Goal: Task Accomplishment & Management: Complete application form

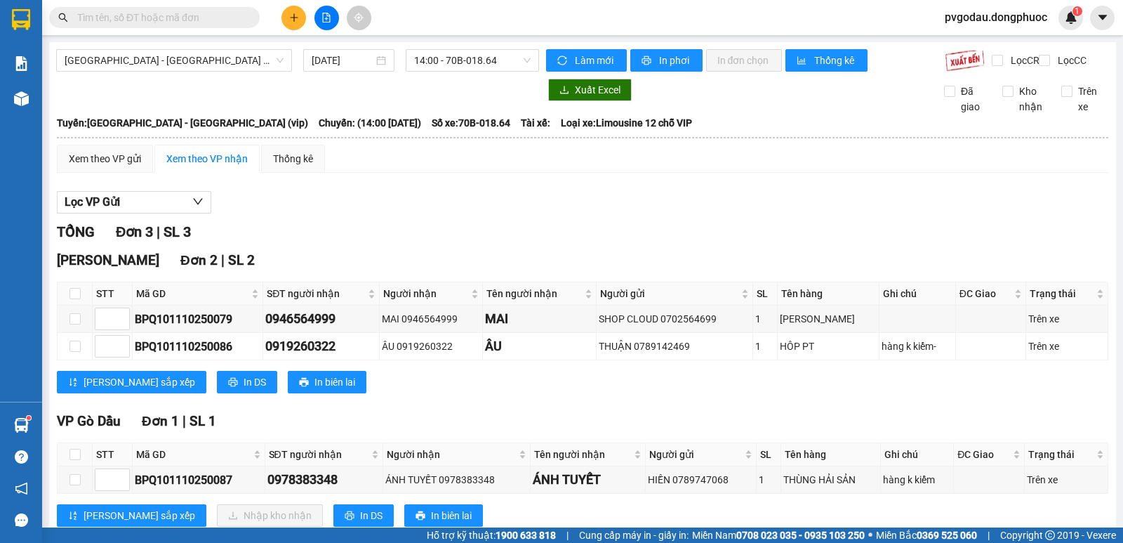
scroll to position [51, 0]
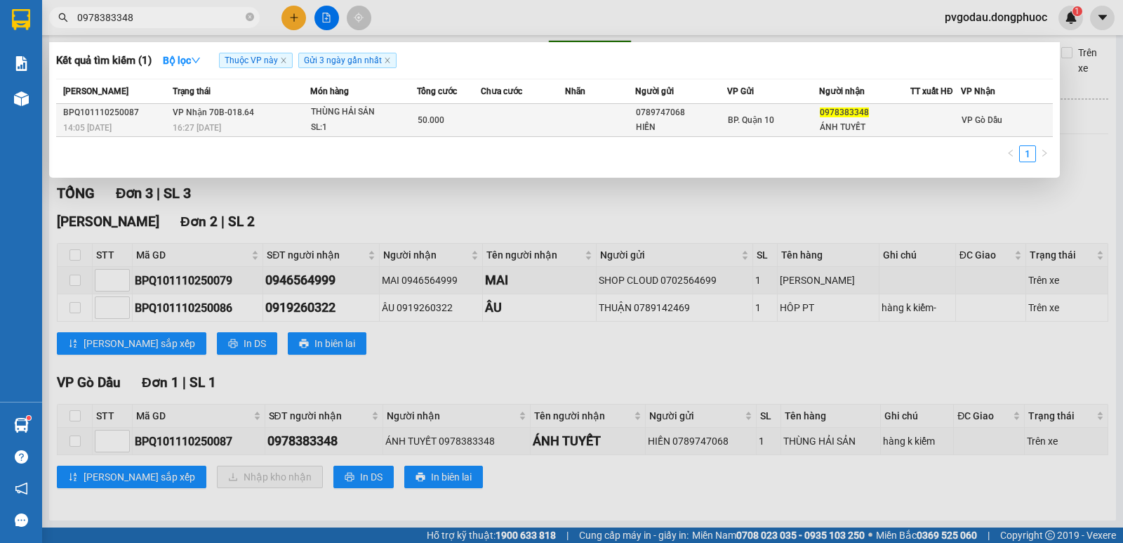
type input "0978383348"
click at [251, 118] on td "VP Nhận 70B-018.64 16:27 [DATE]" at bounding box center [239, 120] width 141 height 33
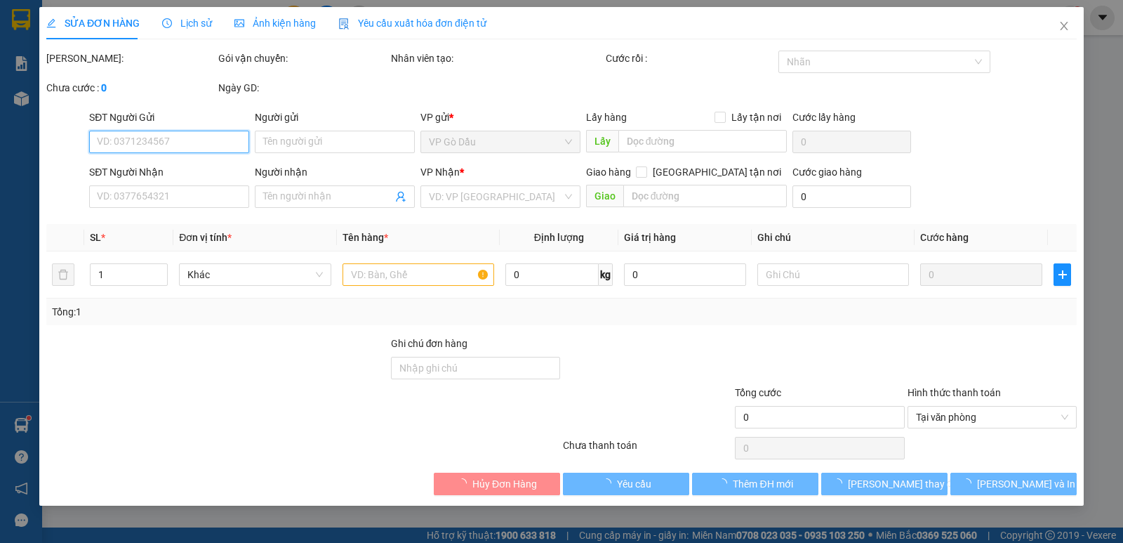
type input "0789747068"
type input "HIỀN"
type input "0978383348"
type input "ÁNH TUYẾT"
type input "50.000"
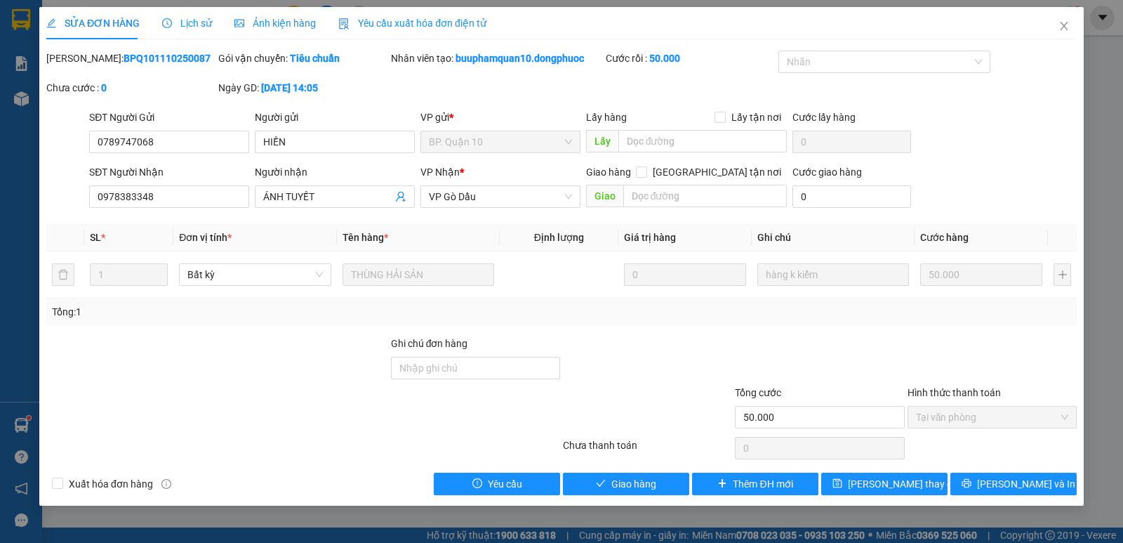
click at [630, 495] on div "SỬA ĐƠN HÀNG Lịch sử Ảnh kiện hàng Yêu cầu xuất hóa đơn điện tử Total Paid Fee …" at bounding box center [561, 256] width 1045 height 498
click at [637, 487] on span "Giao hàng" at bounding box center [633, 483] width 45 height 15
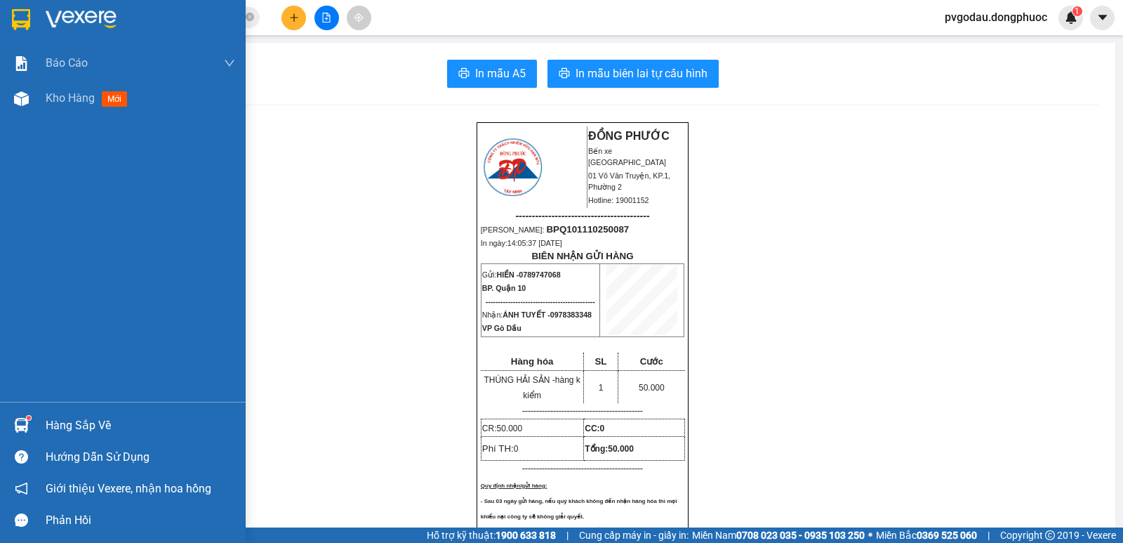
click at [26, 427] on img at bounding box center [21, 425] width 15 height 15
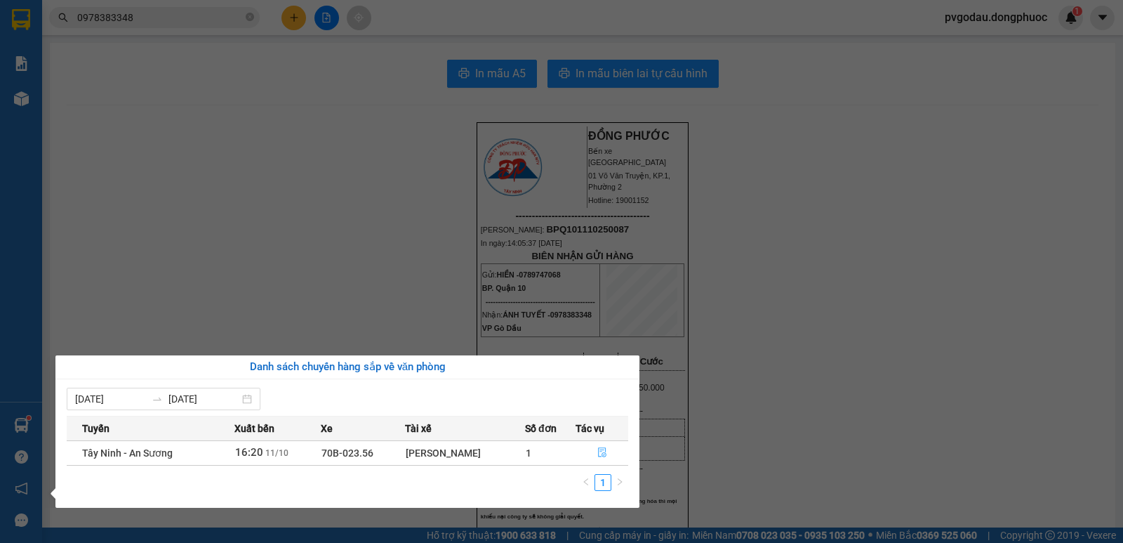
click at [590, 462] on button "button" at bounding box center [602, 453] width 52 height 22
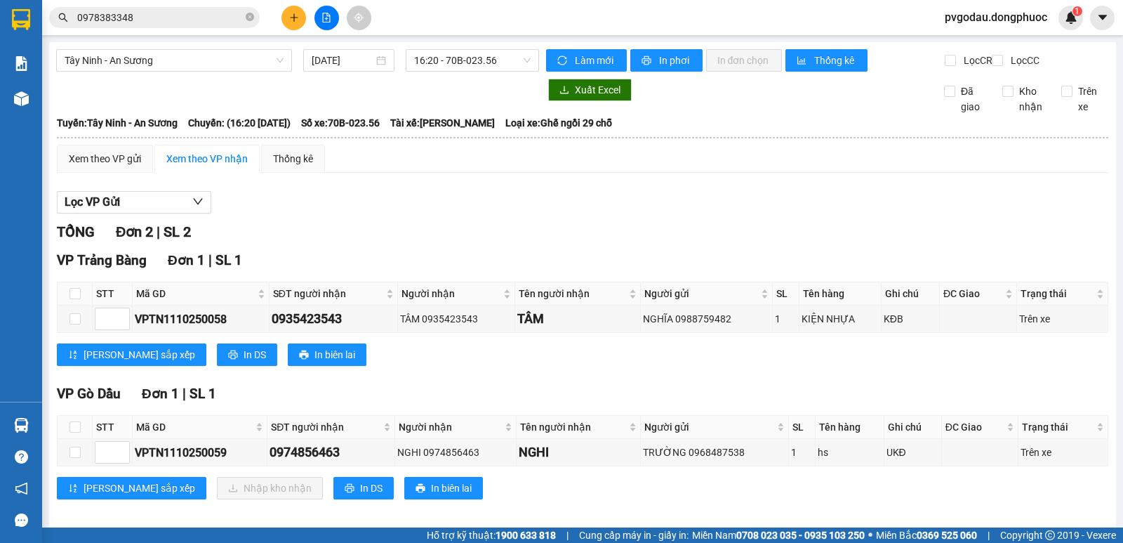
scroll to position [23, 0]
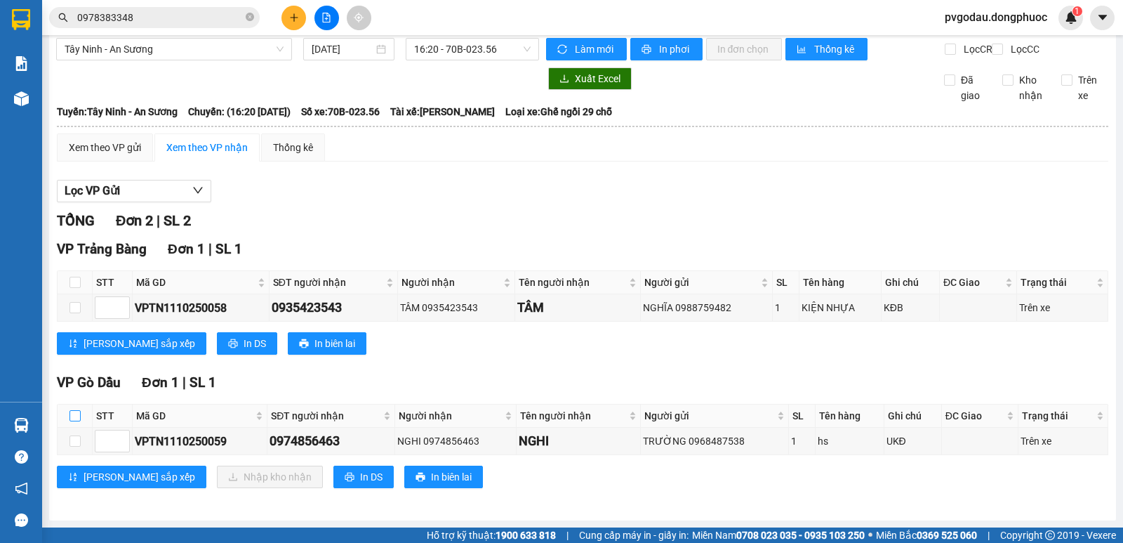
click at [70, 411] on input "checkbox" at bounding box center [75, 415] width 11 height 11
checkbox input "true"
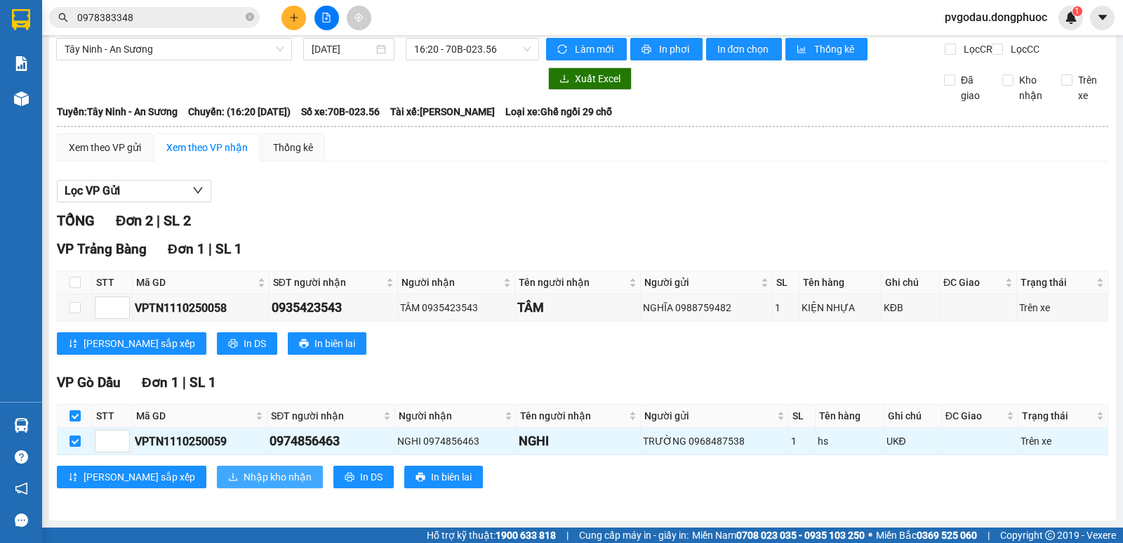
click at [244, 482] on span "Nhập kho nhận" at bounding box center [278, 476] width 68 height 15
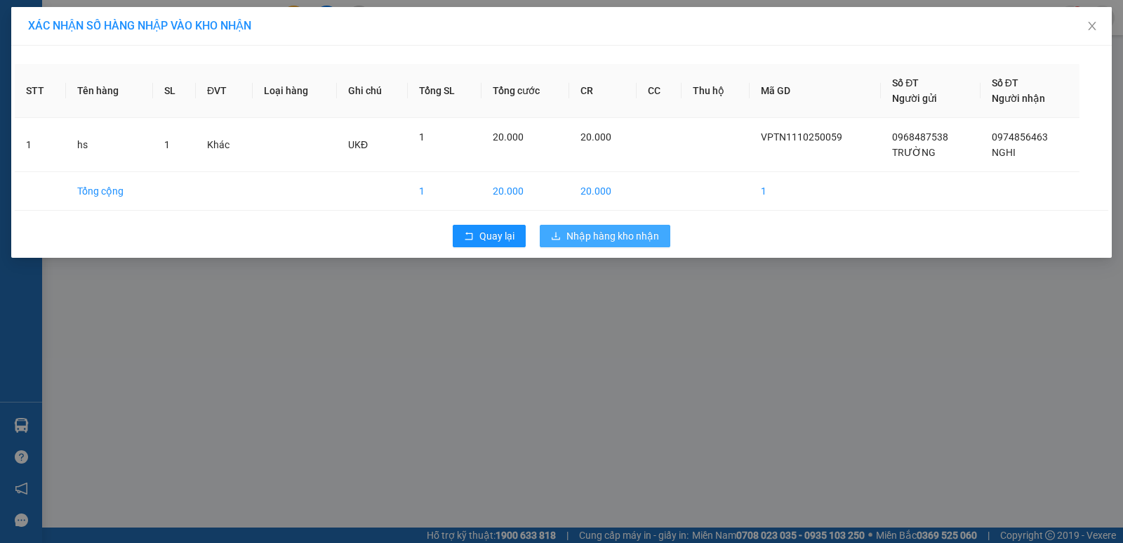
click at [597, 227] on button "Nhập hàng kho nhận" at bounding box center [605, 236] width 131 height 22
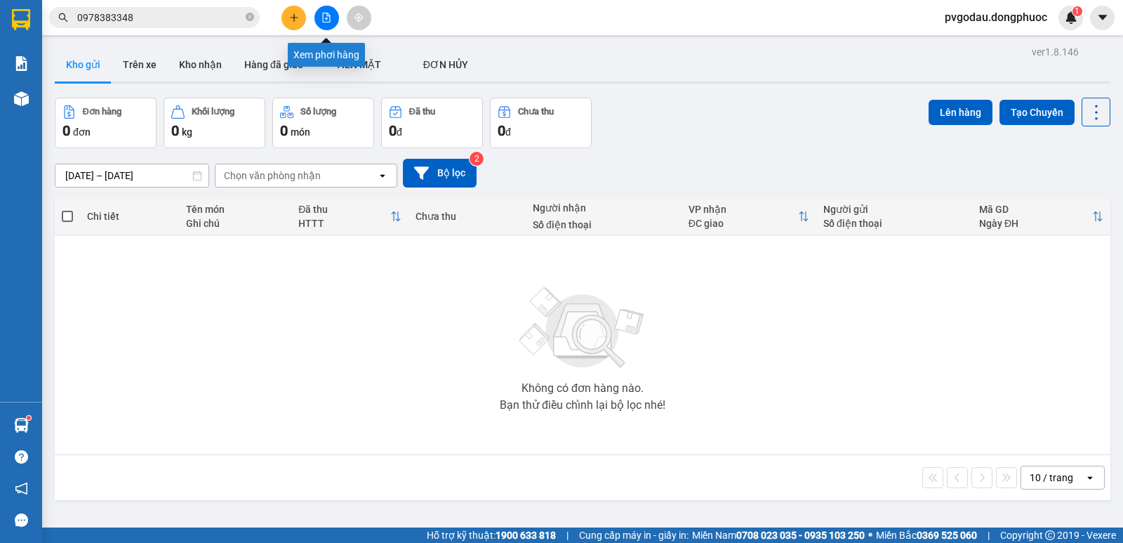
click at [331, 21] on icon "file-add" at bounding box center [327, 18] width 10 height 10
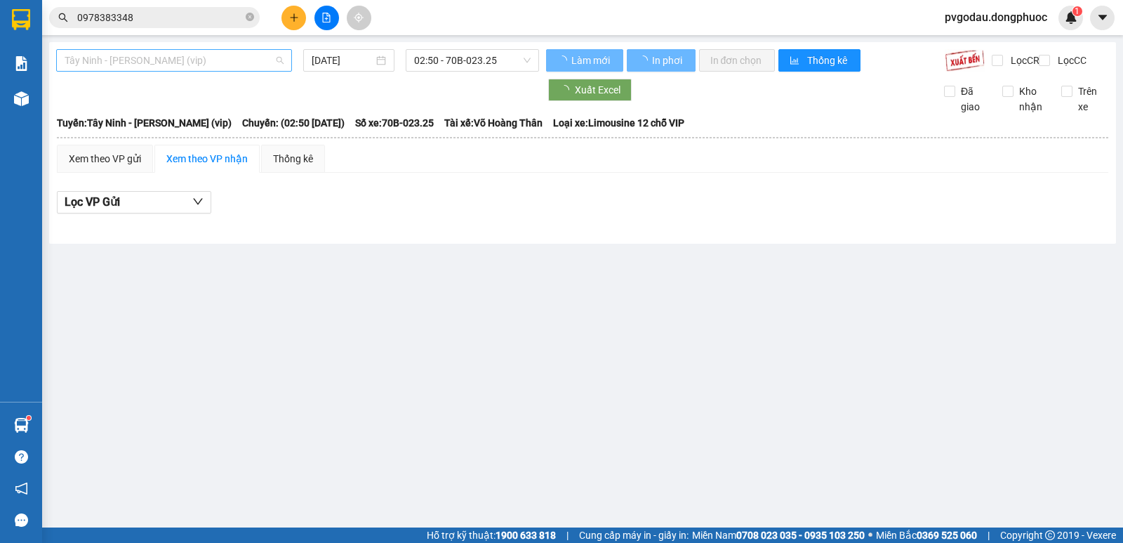
click at [224, 54] on span "Tây Ninh - [PERSON_NAME] (vip)" at bounding box center [174, 60] width 219 height 21
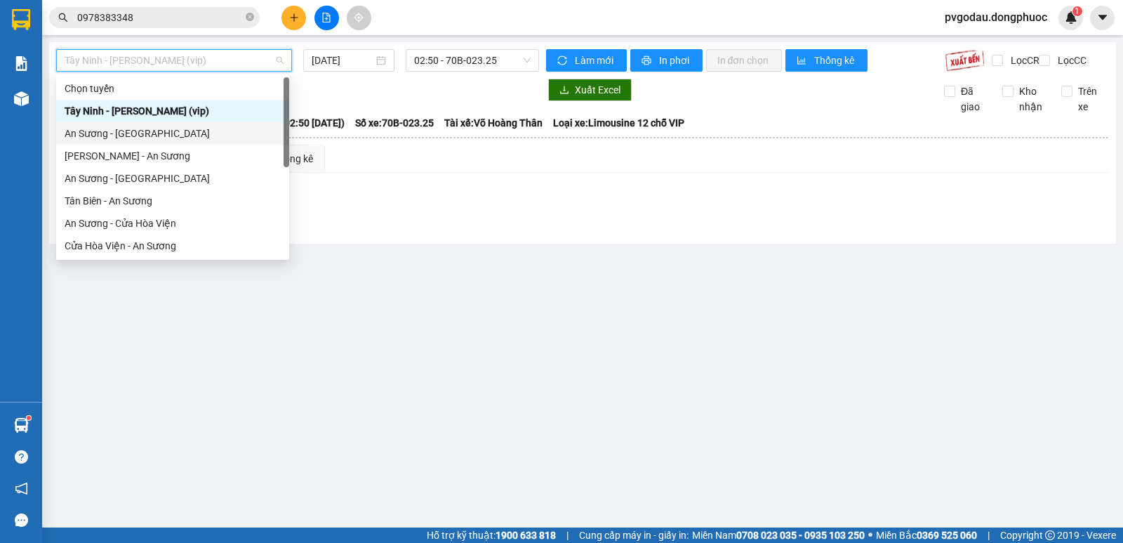
click at [178, 134] on div "An Sương - [GEOGRAPHIC_DATA]" at bounding box center [173, 133] width 216 height 15
type input "[DATE]"
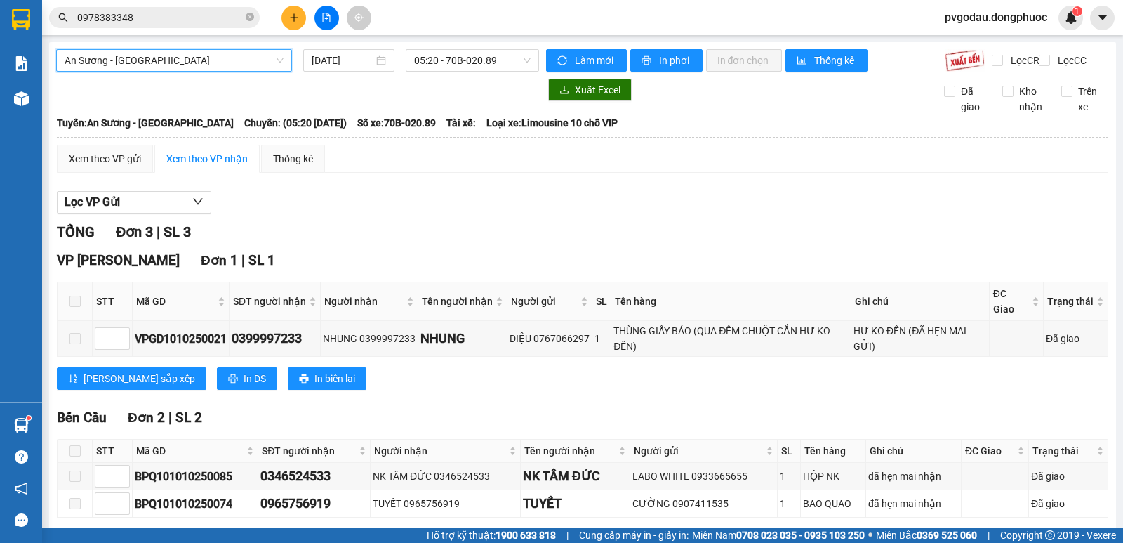
scroll to position [74, 0]
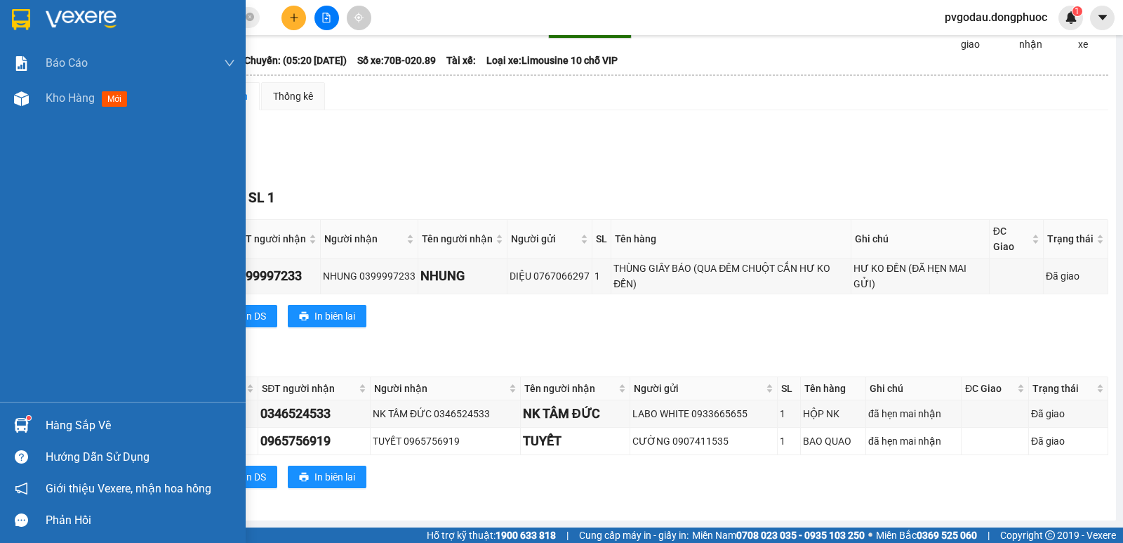
click at [31, 423] on div at bounding box center [21, 425] width 25 height 25
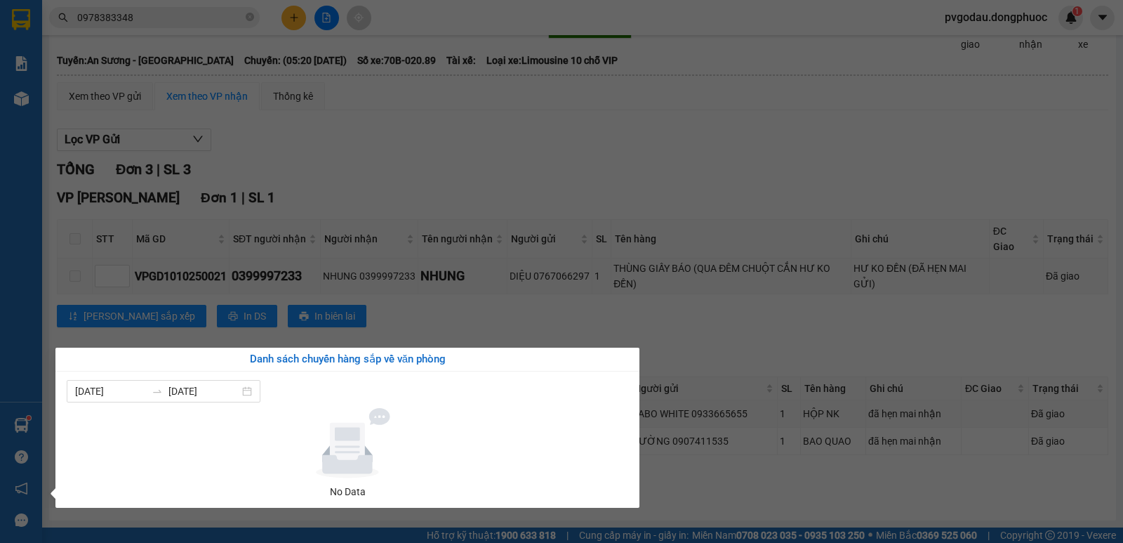
click at [468, 183] on section "Kết quả tìm kiếm ( 1 ) Bộ lọc Thuộc VP này Gửi 3 ngày gần nhất Mã ĐH Trạng thái…" at bounding box center [561, 271] width 1123 height 543
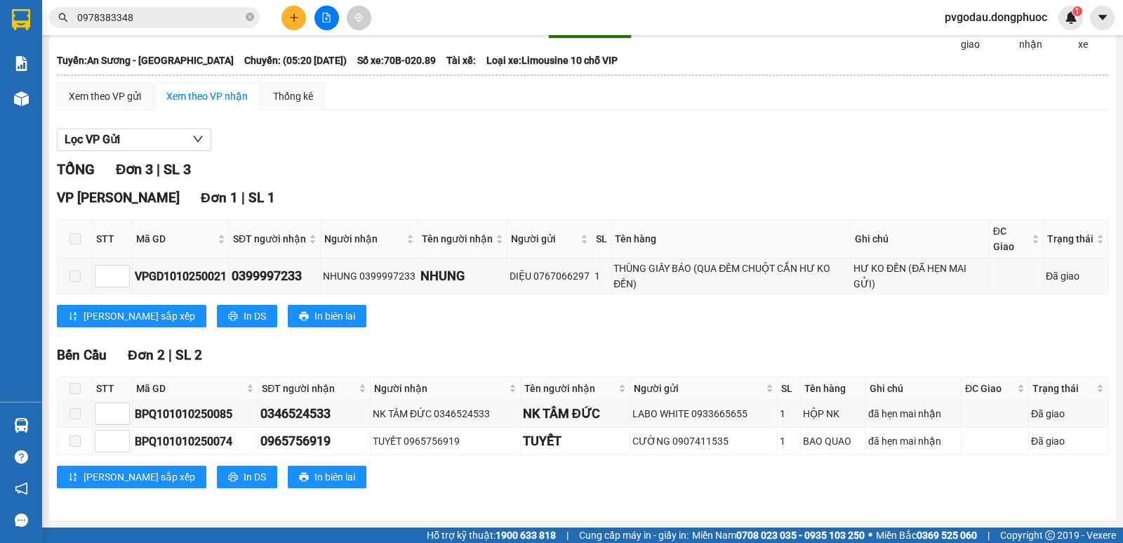
scroll to position [0, 0]
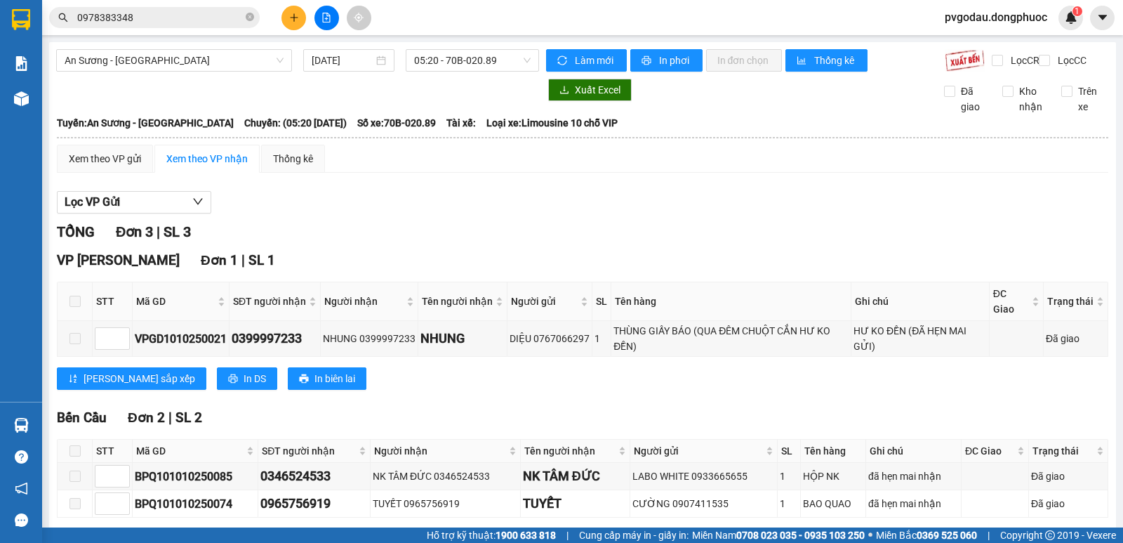
click at [183, 12] on input "0978383348" at bounding box center [160, 17] width 166 height 15
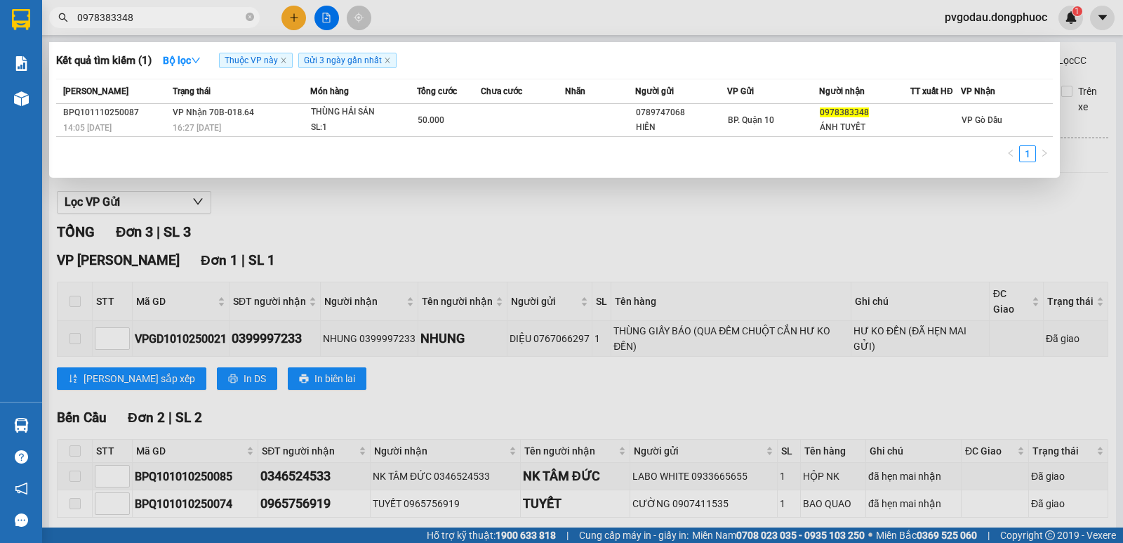
click at [183, 12] on input "0978383348" at bounding box center [160, 17] width 166 height 15
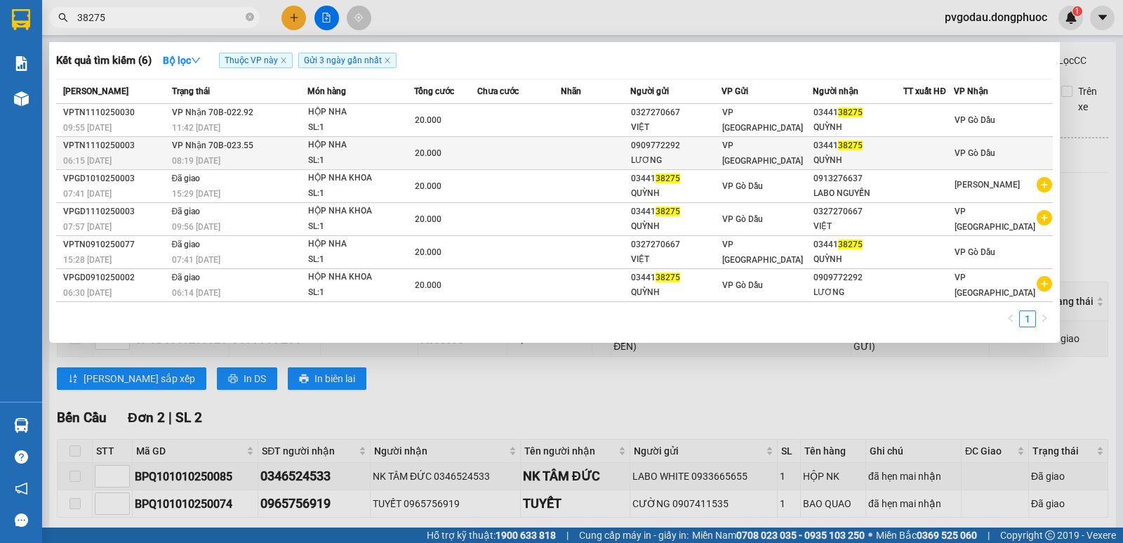
type input "38275"
click at [251, 153] on div "08:19 [DATE]" at bounding box center [239, 160] width 135 height 15
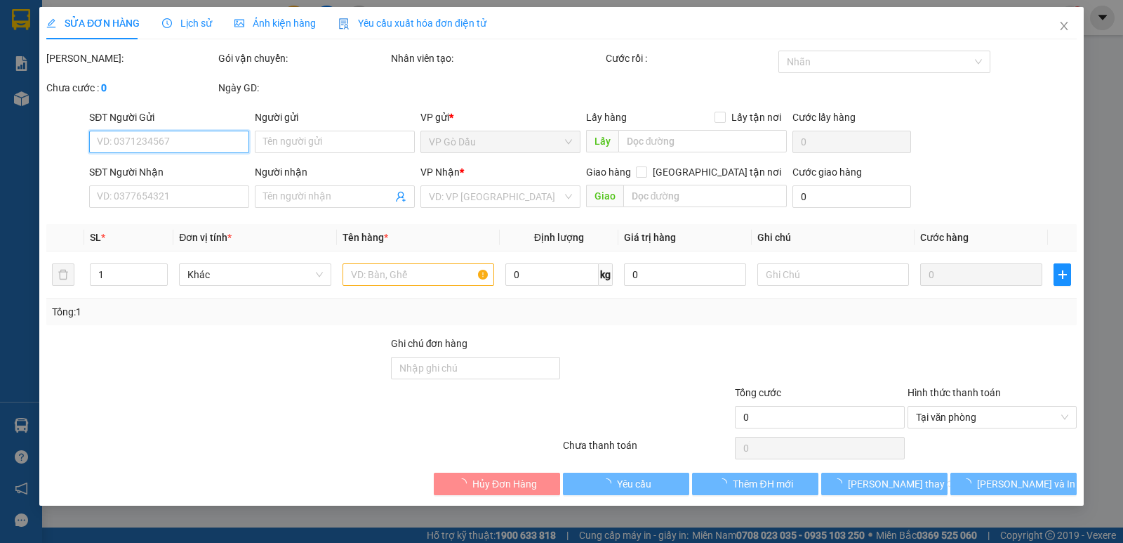
type input "0909772292"
type input "LƯƠNG"
type input "0344138275"
type input "QUỲNH"
type input "20.000"
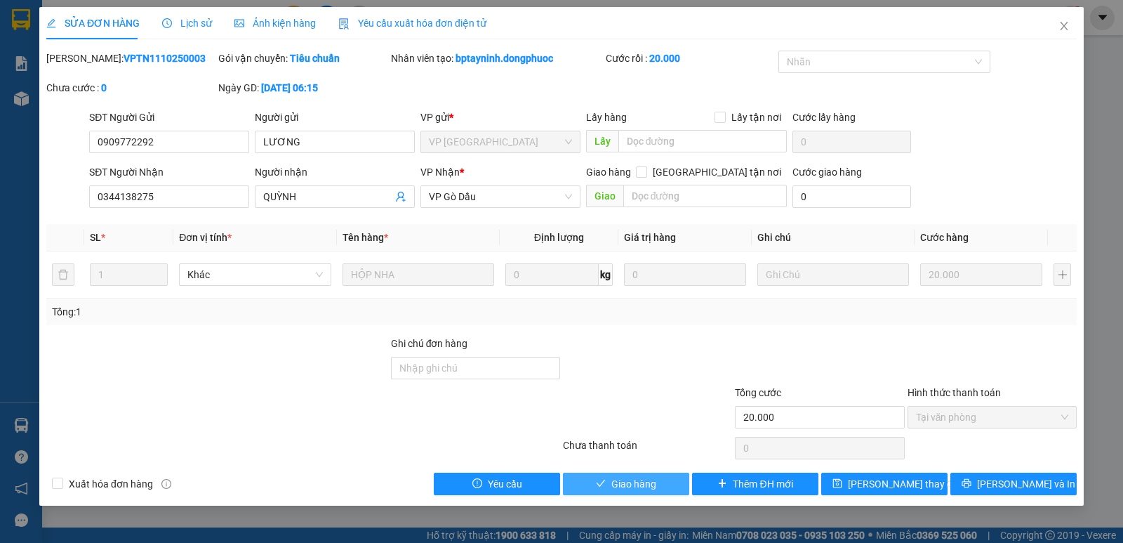
click at [626, 488] on span "Giao hàng" at bounding box center [633, 483] width 45 height 15
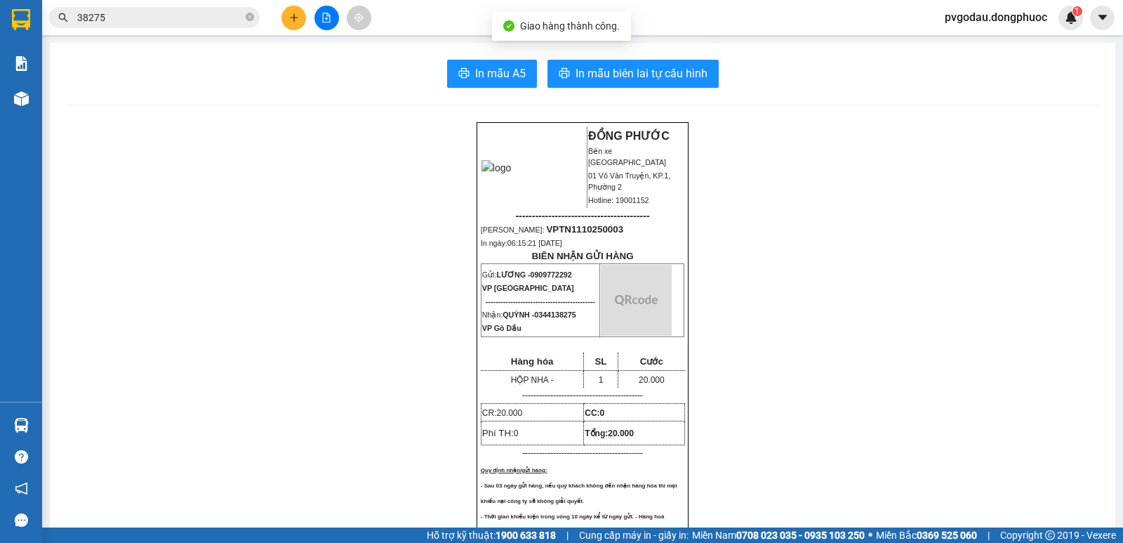
click at [221, 22] on input "38275" at bounding box center [160, 17] width 166 height 15
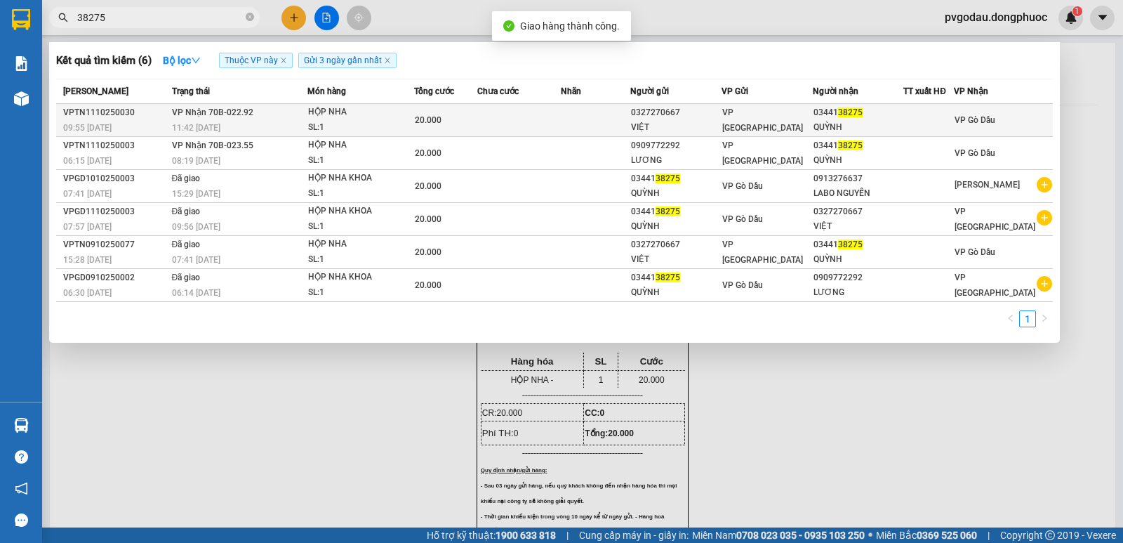
click at [178, 120] on div "11:42 [DATE]" at bounding box center [239, 127] width 135 height 15
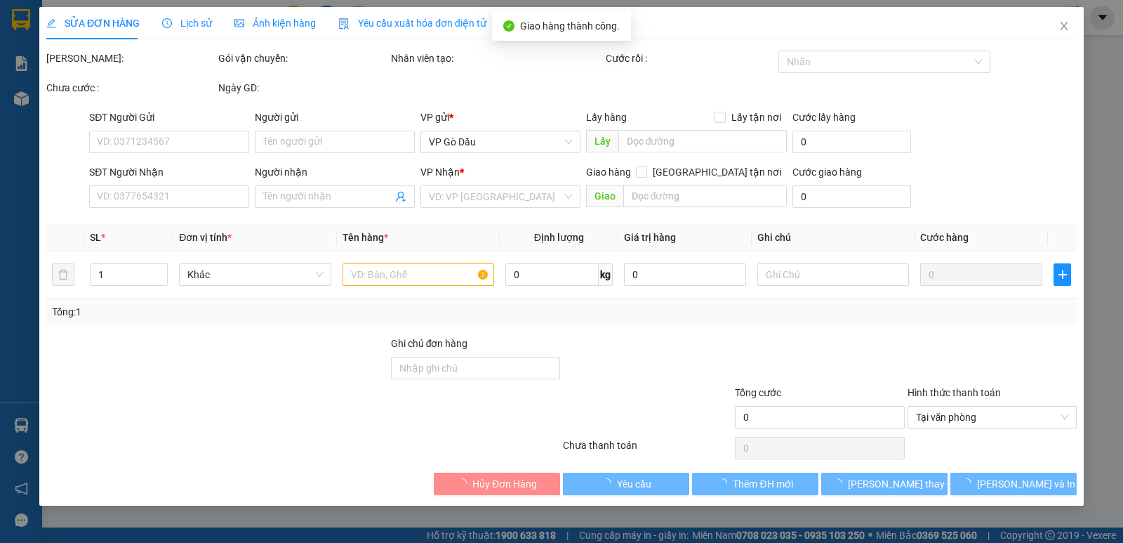
type input "0327270667"
type input "VIỆT"
type input "0344138275"
type input "QUỲNH"
type input "20.000"
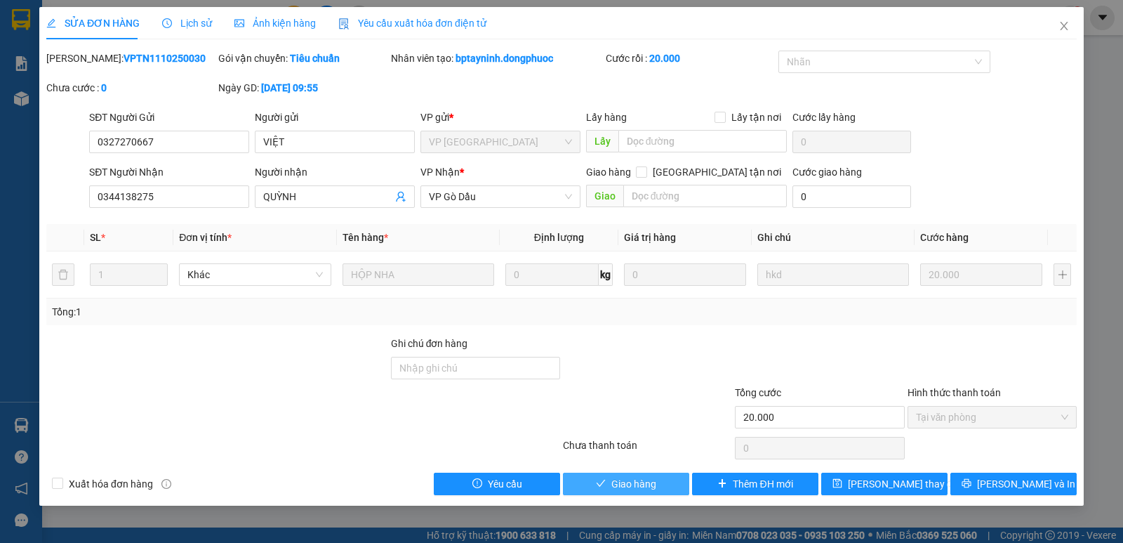
click at [625, 485] on span "Giao hàng" at bounding box center [633, 483] width 45 height 15
